Goal: Book appointment/travel/reservation

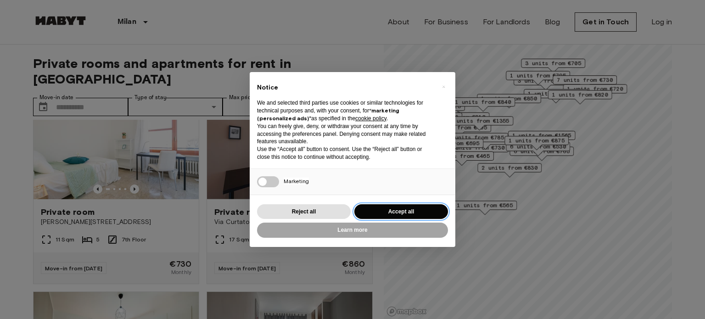
click at [385, 213] on button "Accept all" at bounding box center [401, 211] width 94 height 15
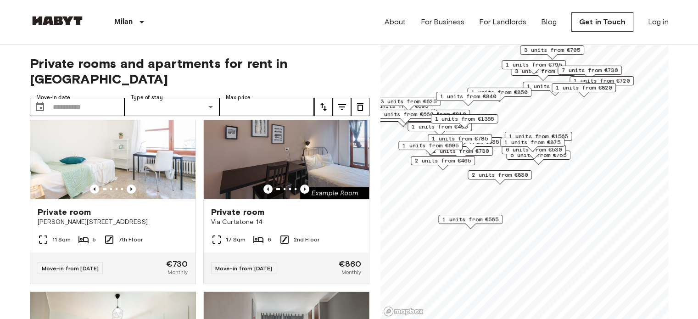
click at [543, 85] on span "1 units from €770" at bounding box center [555, 86] width 56 height 8
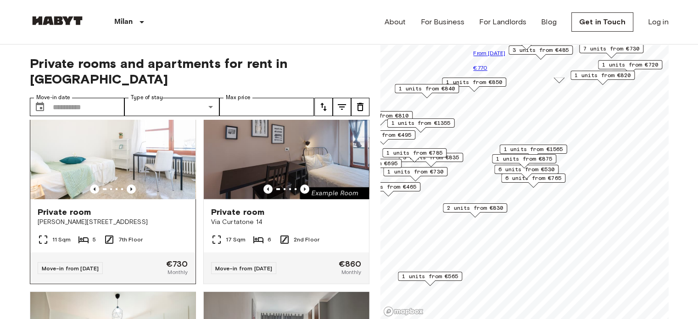
click at [145, 139] on img at bounding box center [112, 144] width 165 height 110
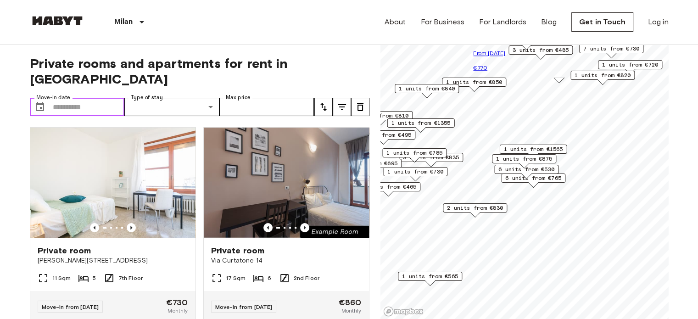
click at [72, 98] on input "Move-in date" at bounding box center [89, 107] width 72 height 18
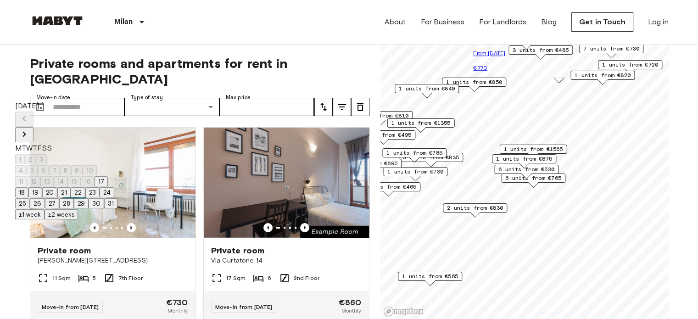
click at [30, 128] on icon "Next month" at bounding box center [24, 133] width 11 height 11
click at [90, 169] on button "13" at bounding box center [83, 170] width 13 height 10
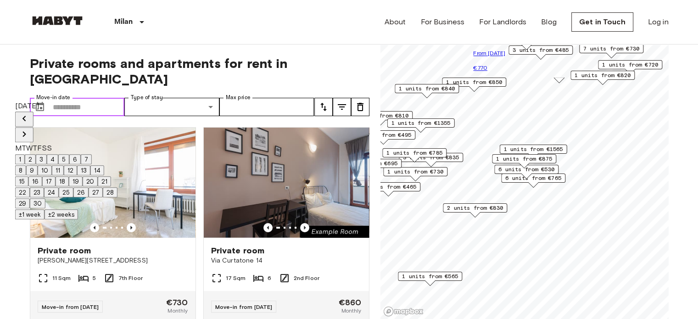
type input "**********"
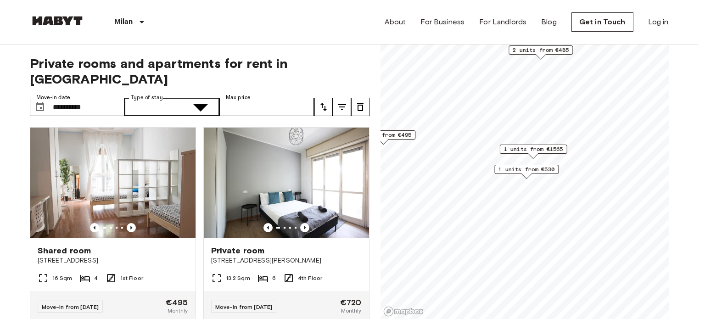
type input "**********"
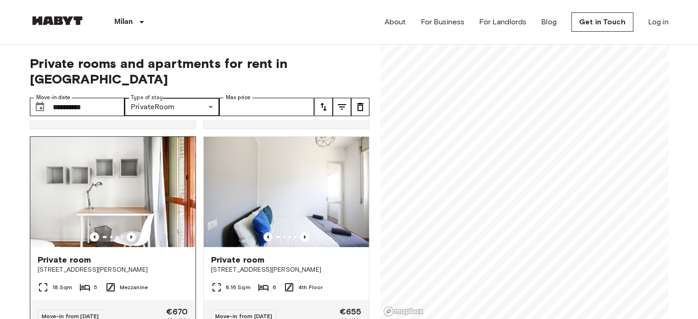
scroll to position [872, 0]
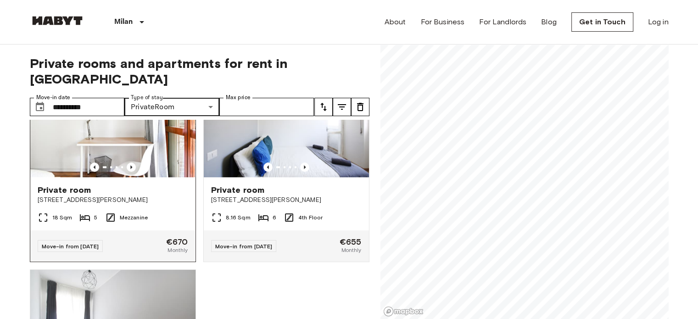
click at [126, 144] on img at bounding box center [112, 122] width 165 height 110
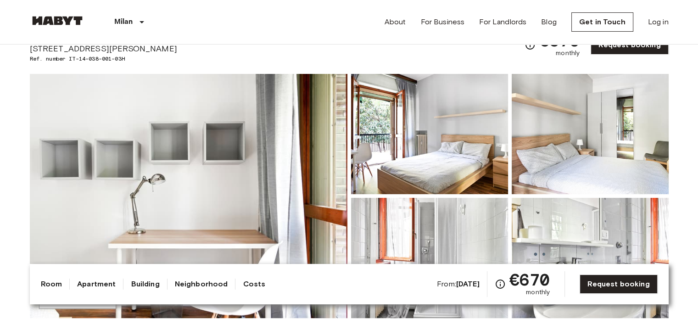
scroll to position [46, 0]
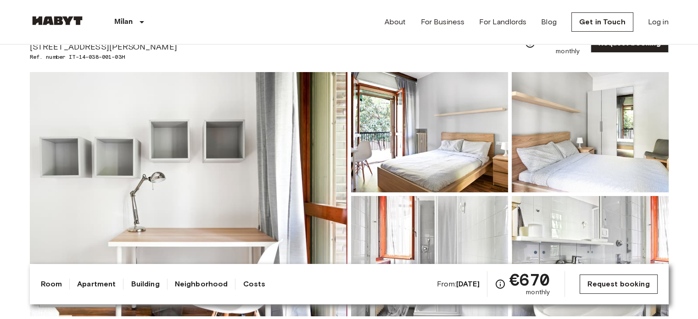
click at [622, 287] on link "Request booking" at bounding box center [618, 283] width 78 height 19
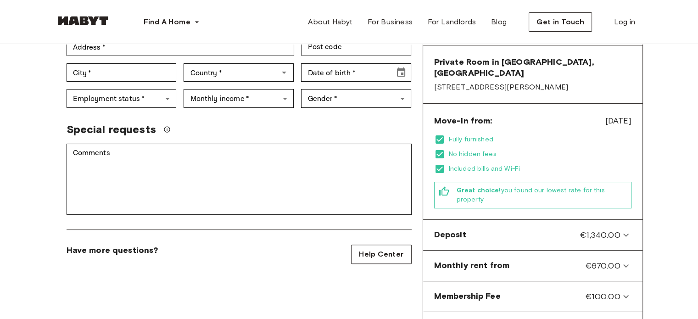
scroll to position [229, 0]
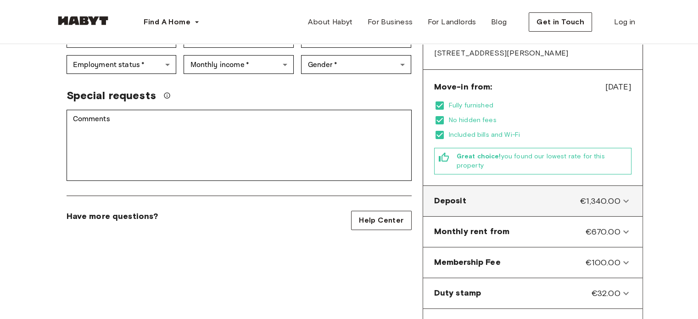
click at [626, 195] on icon at bounding box center [625, 200] width 11 height 11
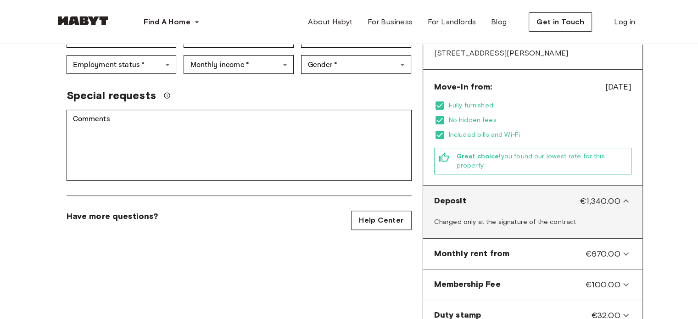
click at [626, 199] on icon at bounding box center [626, 200] width 6 height 3
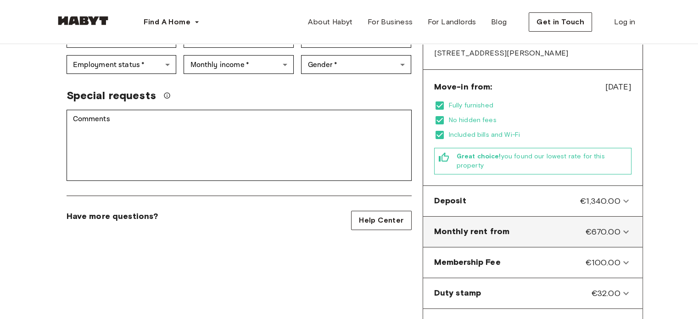
click at [626, 226] on icon at bounding box center [625, 231] width 11 height 11
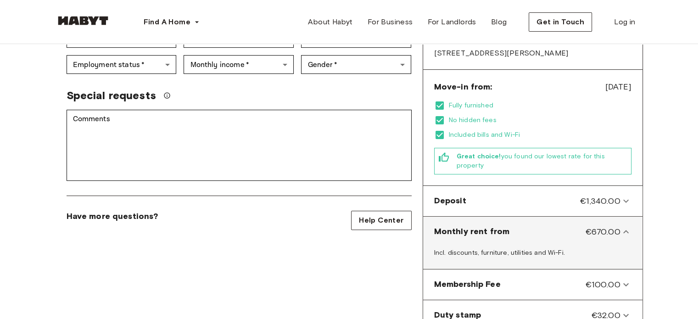
click at [626, 226] on icon at bounding box center [625, 231] width 11 height 11
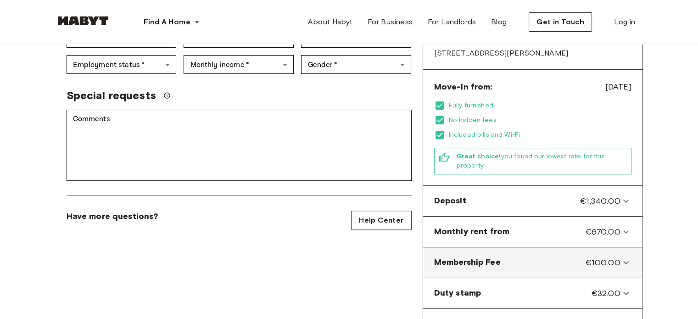
click at [627, 257] on Fee-panel "Membership Fee €100.00" at bounding box center [533, 262] width 212 height 23
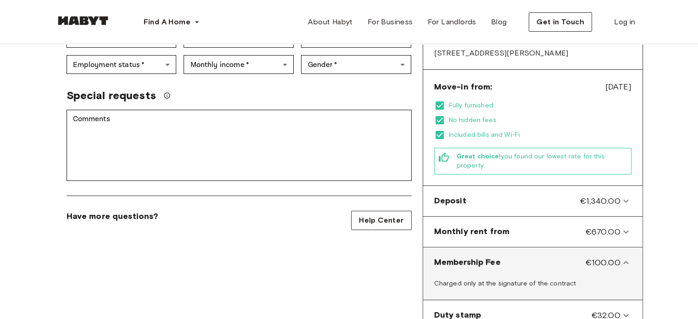
click at [627, 257] on Fee-panel "Membership Fee €100.00" at bounding box center [533, 262] width 212 height 23
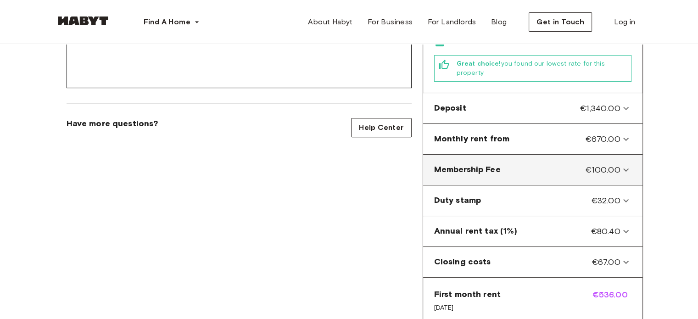
scroll to position [321, 0]
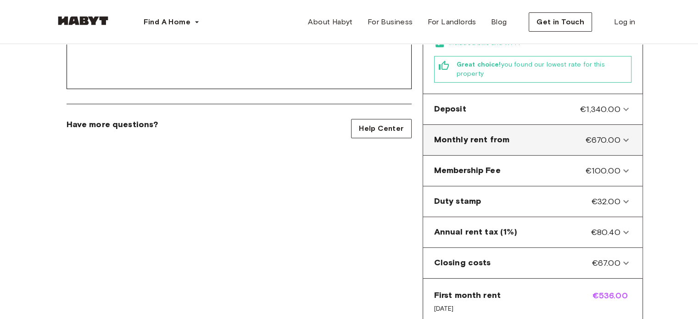
click at [621, 134] on icon at bounding box center [625, 139] width 11 height 11
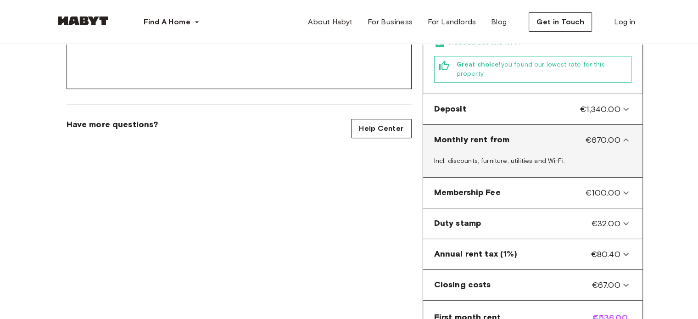
click at [621, 134] on icon at bounding box center [625, 139] width 11 height 11
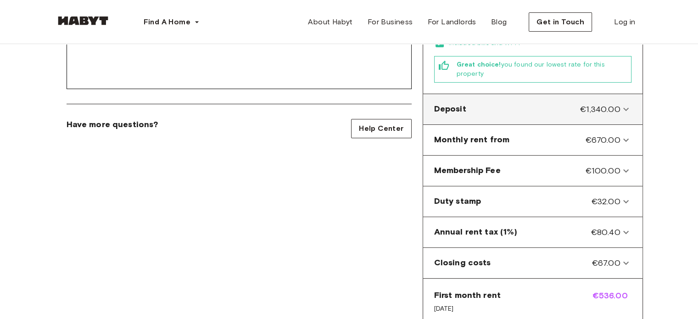
click at [616, 103] on span "€1,340.00" at bounding box center [600, 109] width 40 height 12
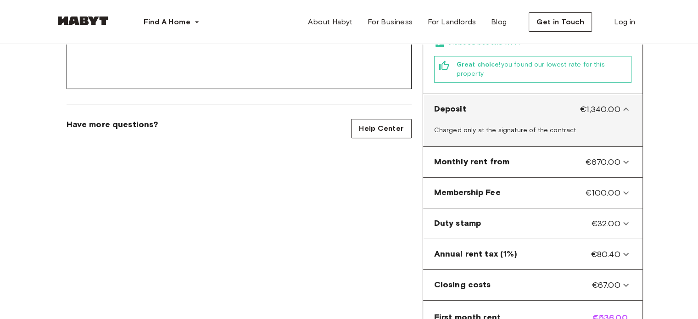
click at [624, 107] on icon at bounding box center [626, 108] width 6 height 3
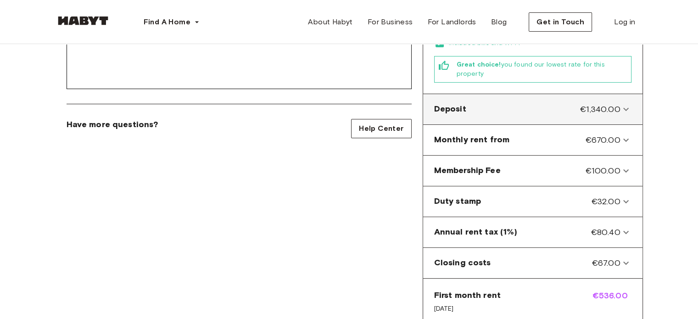
drag, startPoint x: 572, startPoint y: 89, endPoint x: 631, endPoint y: 98, distance: 58.9
click at [631, 98] on div "Deposit €1,340.00" at bounding box center [533, 109] width 212 height 23
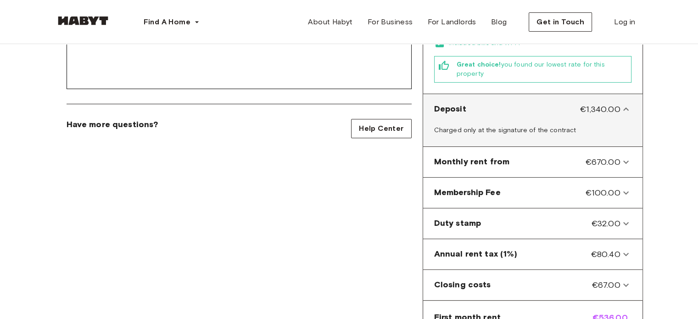
click at [627, 104] on icon at bounding box center [625, 109] width 11 height 11
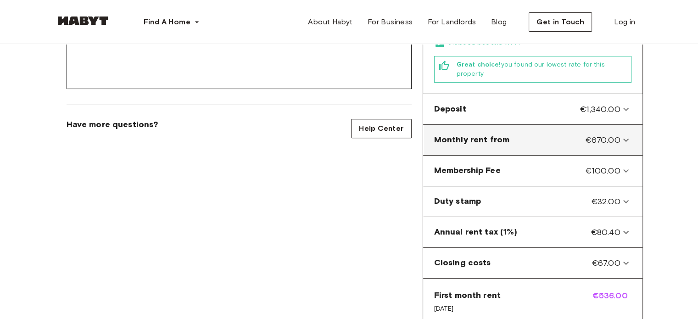
click at [624, 134] on icon at bounding box center [625, 139] width 11 height 11
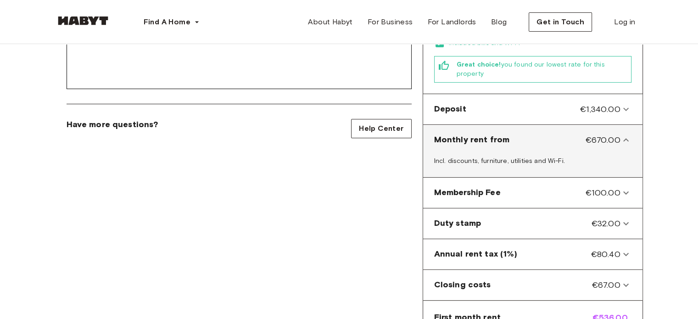
click at [624, 134] on icon at bounding box center [625, 139] width 11 height 11
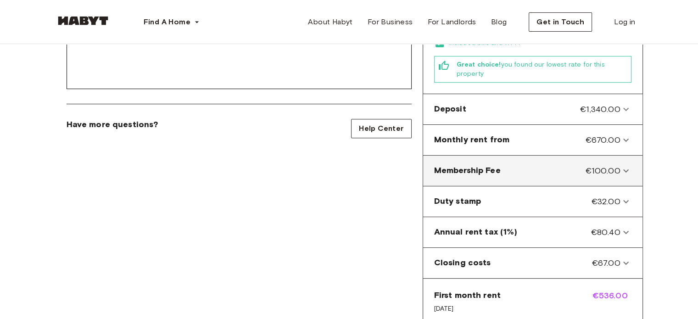
click at [630, 165] on icon at bounding box center [625, 170] width 11 height 11
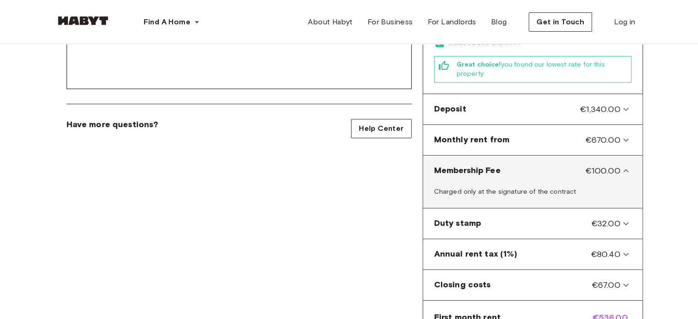
click at [630, 165] on icon at bounding box center [625, 170] width 11 height 11
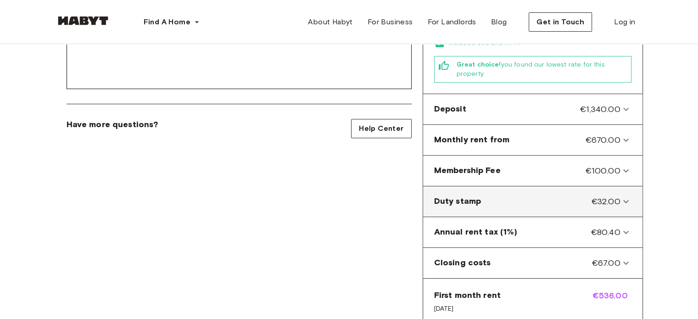
click at [630, 196] on icon at bounding box center [625, 201] width 11 height 11
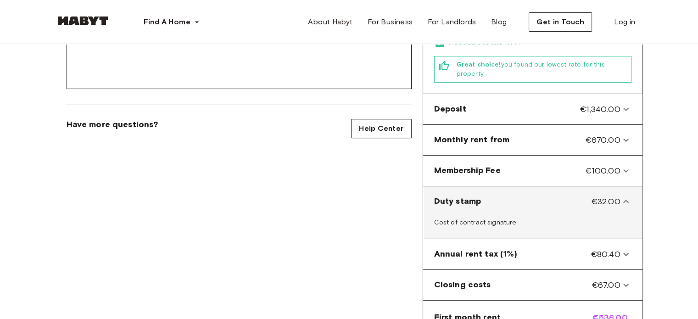
click at [630, 196] on icon at bounding box center [625, 201] width 11 height 11
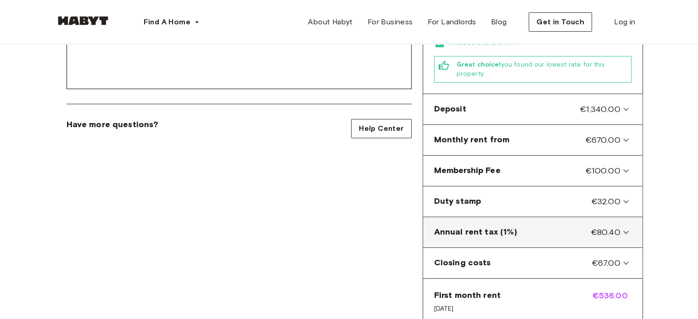
click at [633, 222] on \(1\%\)-panel "Annual rent tax (1%) €80.40" at bounding box center [533, 232] width 212 height 23
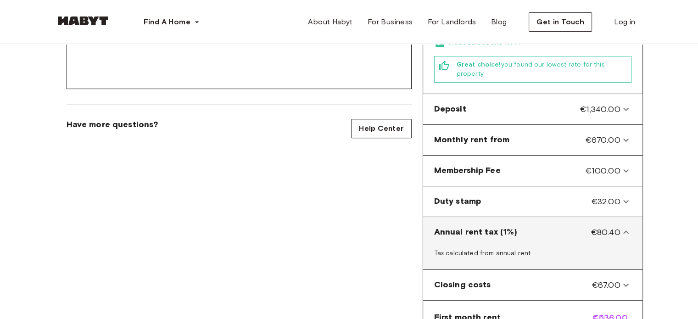
click at [632, 221] on \(1\%\)-panel "Annual rent tax (1%) €80.40" at bounding box center [533, 232] width 212 height 23
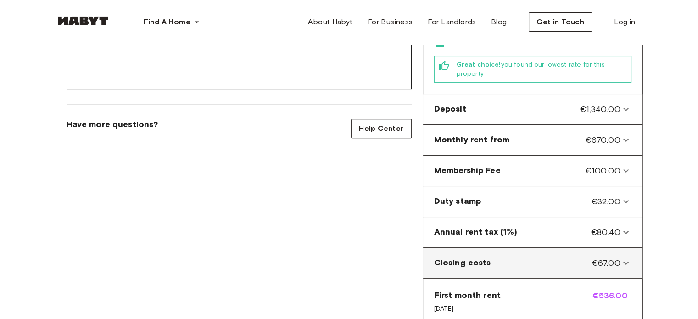
click at [628, 257] on icon at bounding box center [625, 262] width 11 height 11
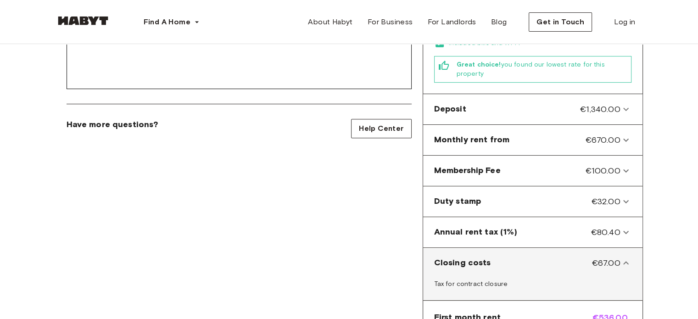
click at [628, 257] on icon at bounding box center [625, 262] width 11 height 11
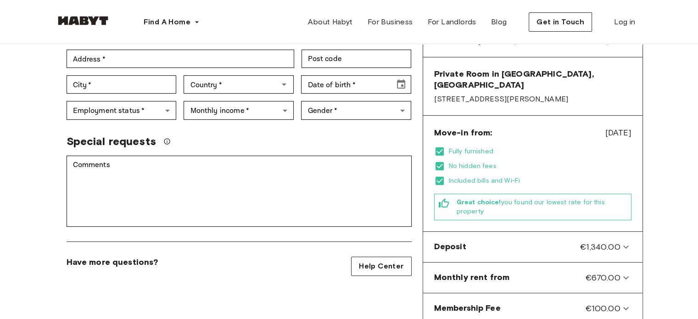
scroll to position [0, 0]
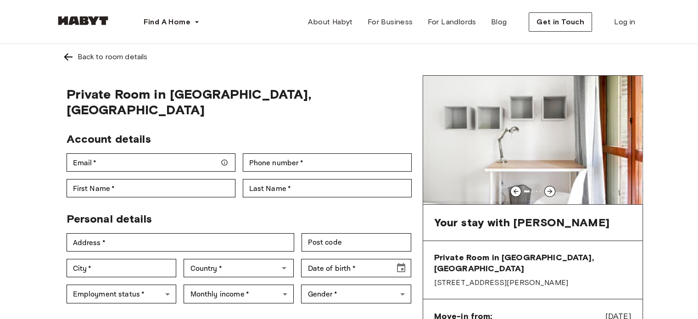
click at [62, 59] on link "Back to room details" at bounding box center [349, 57] width 587 height 26
